Goal: Navigation & Orientation: Find specific page/section

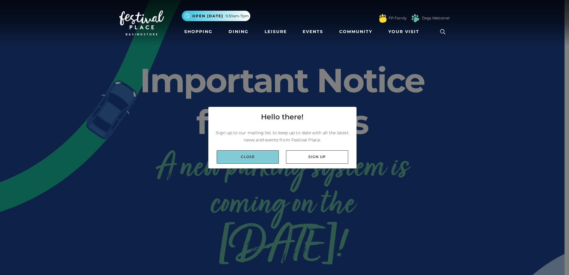
click at [251, 156] on link "Close" at bounding box center [248, 156] width 62 height 13
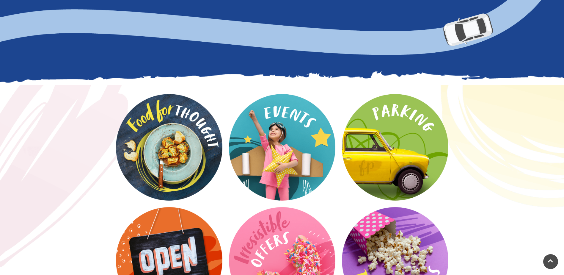
scroll to position [684, 0]
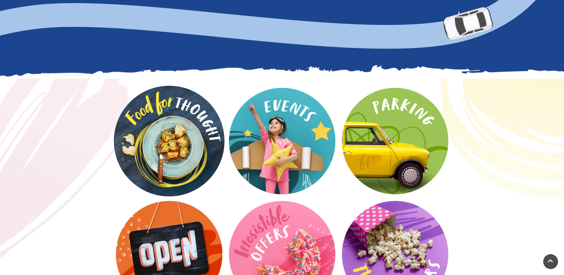
click at [183, 130] on video at bounding box center [169, 141] width 111 height 111
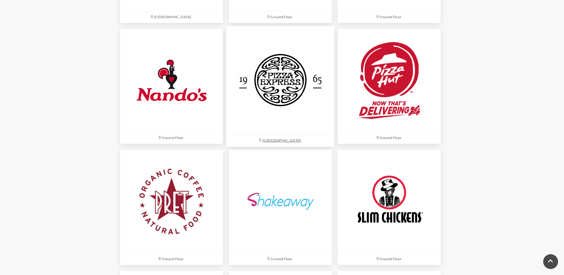
scroll to position [1577, 0]
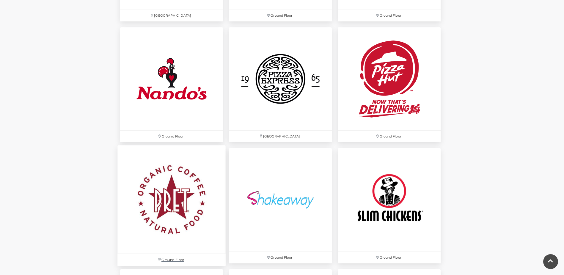
click at [173, 200] on img at bounding box center [171, 199] width 108 height 108
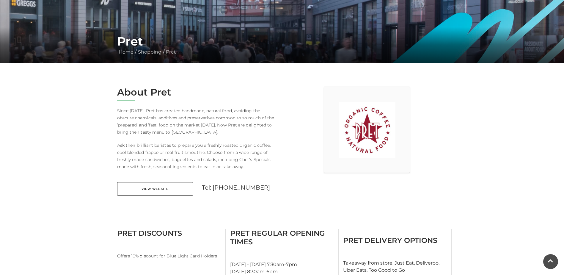
scroll to position [89, 0]
